Goal: Information Seeking & Learning: Learn about a topic

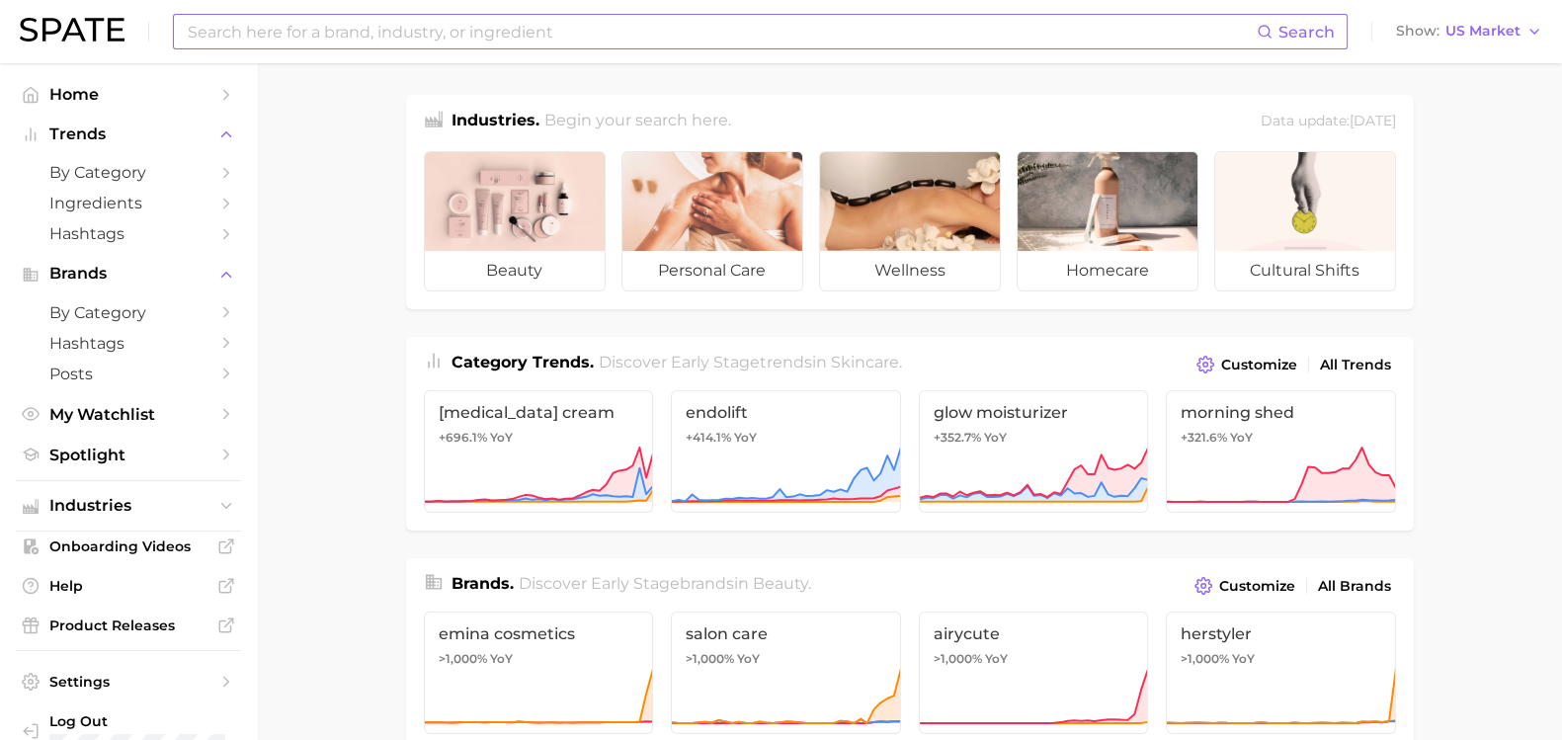
click at [509, 23] on input at bounding box center [721, 32] width 1071 height 34
type input "c"
type input "clean curl"
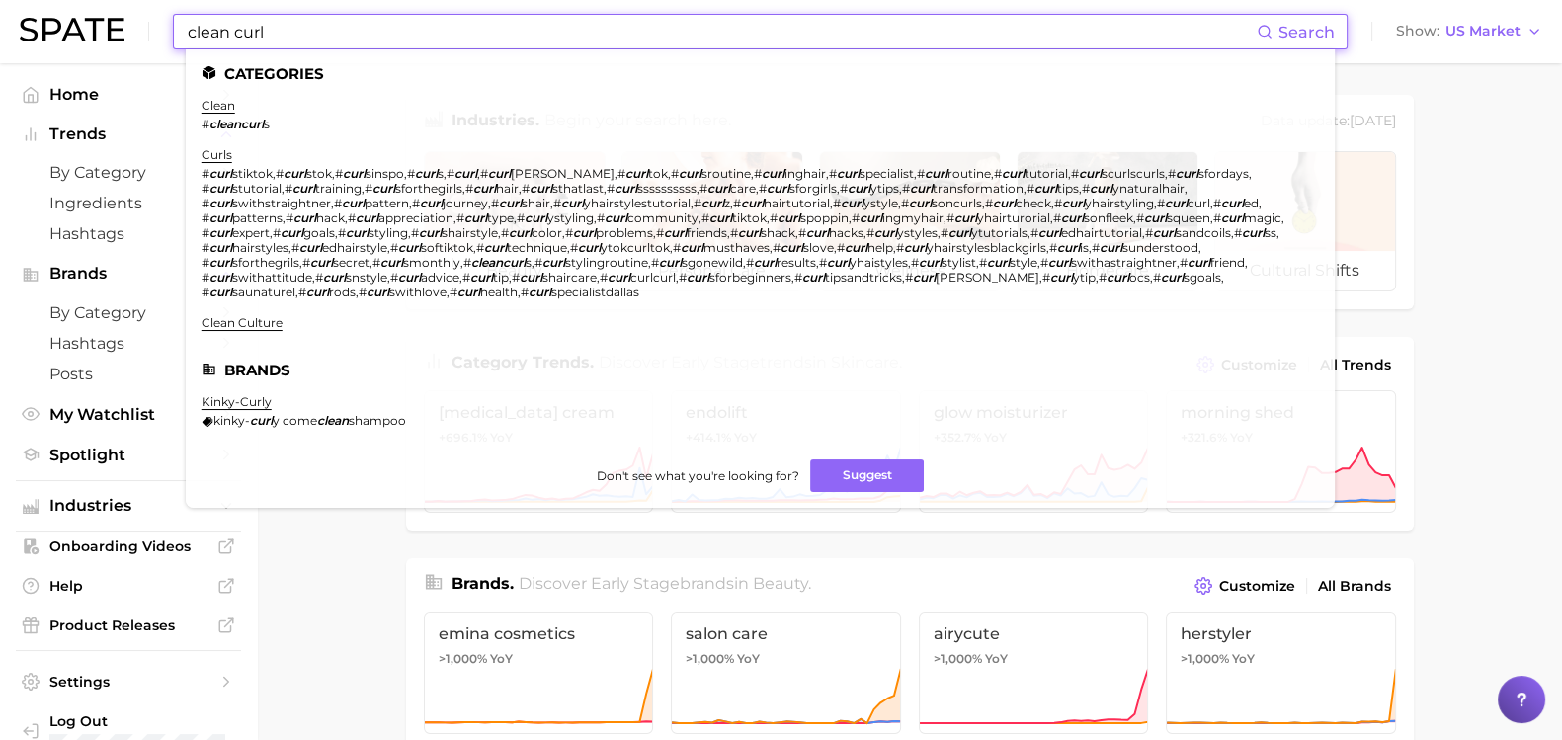
drag, startPoint x: 273, startPoint y: 42, endPoint x: 125, endPoint y: 35, distance: 147.4
click at [125, 35] on div "clean curl Search Categories clean # cleancurl s curls # curl stiktok , # curl …" at bounding box center [781, 31] width 1522 height 63
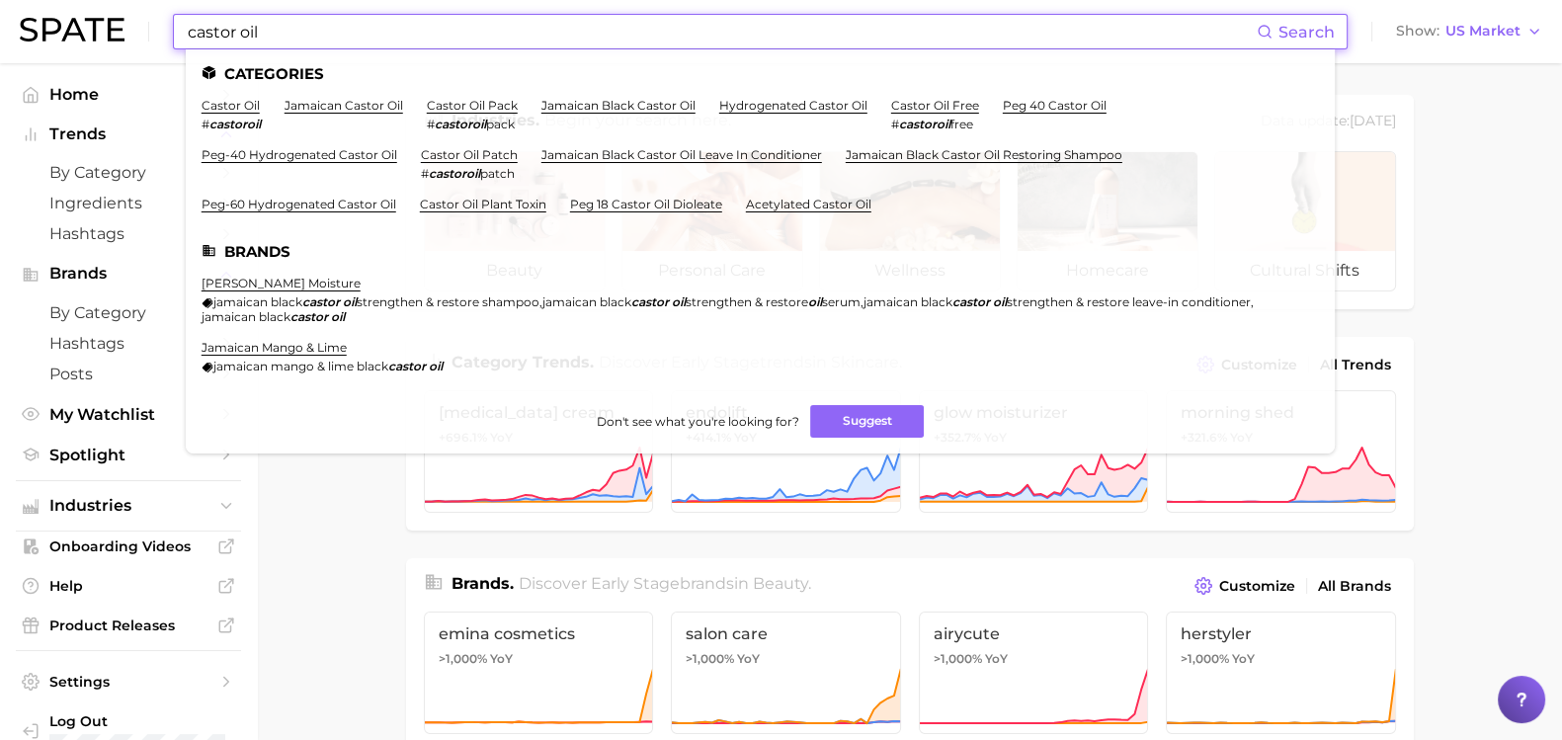
type input "castor oil"
click at [233, 95] on ul "Categories castor oil # castoroil jamaican castor oil castor oil pack # castoro…" at bounding box center [760, 251] width 1149 height 404
click at [243, 105] on link "castor oil" at bounding box center [231, 105] width 58 height 15
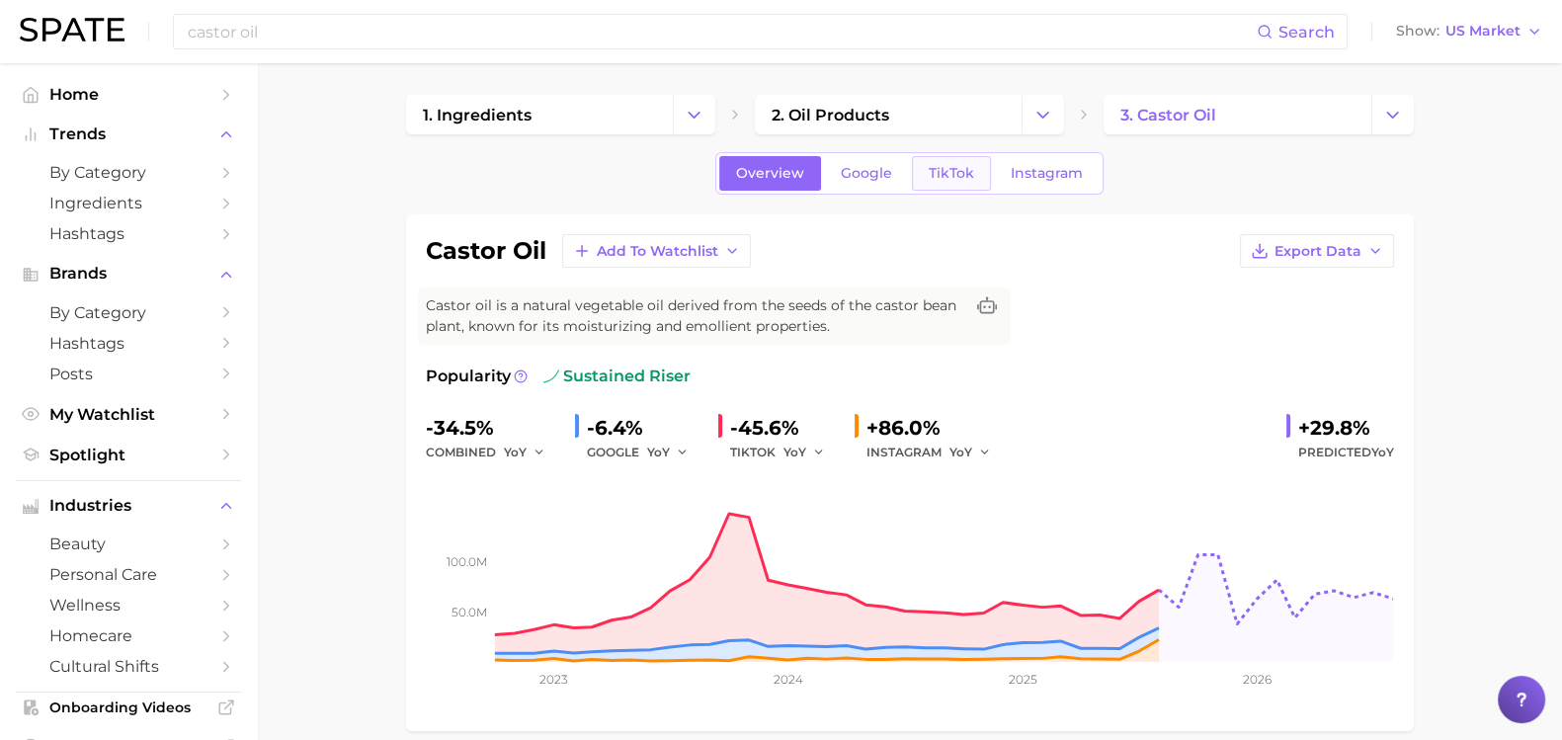
click at [945, 161] on link "TikTok" at bounding box center [951, 173] width 79 height 35
